Goal: Task Accomplishment & Management: Manage account settings

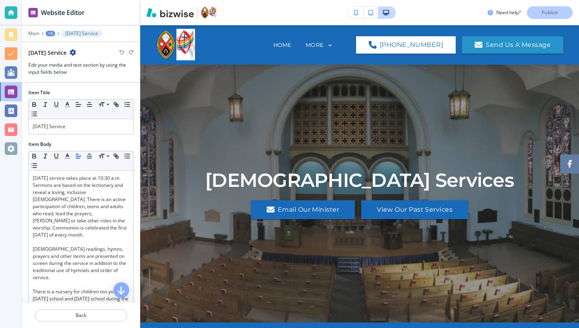
scroll to position [96, 0]
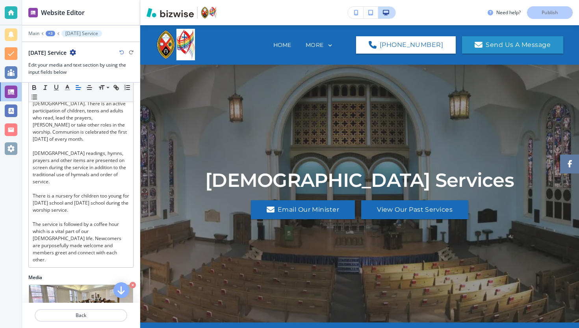
click at [9, 145] on div at bounding box center [11, 148] width 13 height 13
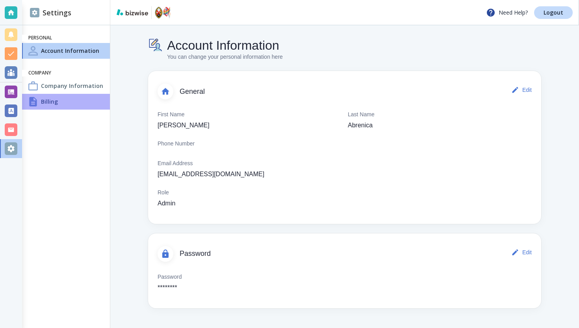
click at [69, 106] on div "Billing" at bounding box center [66, 102] width 88 height 16
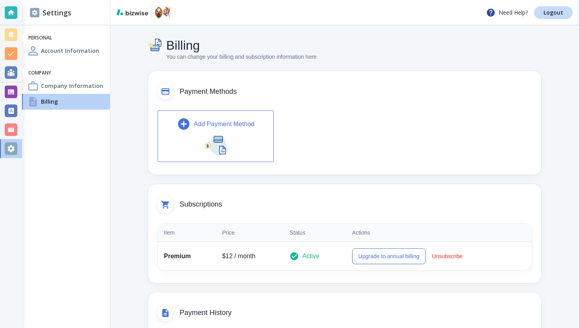
scroll to position [150, 0]
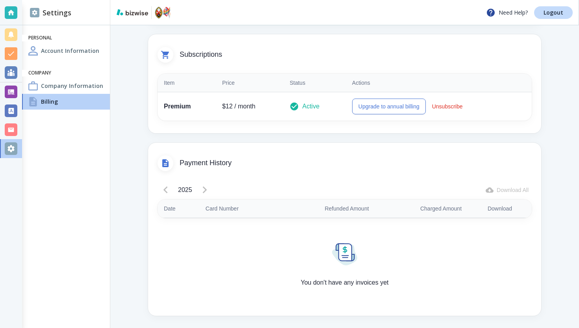
click at [165, 185] on div "2025" at bounding box center [185, 190] width 55 height 16
click at [434, 148] on div "Payment History" at bounding box center [344, 159] width 393 height 32
